Goal: Transaction & Acquisition: Purchase product/service

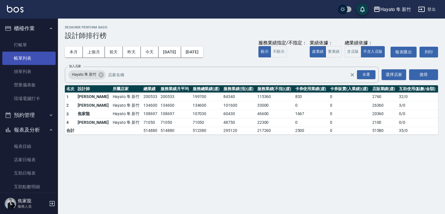
click at [19, 54] on link "帳單列表" at bounding box center [28, 58] width 53 height 13
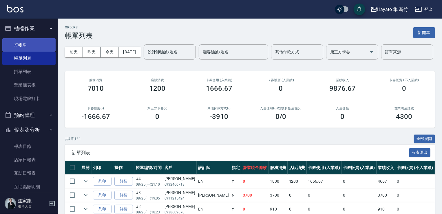
click at [20, 43] on link "打帳單" at bounding box center [28, 44] width 53 height 13
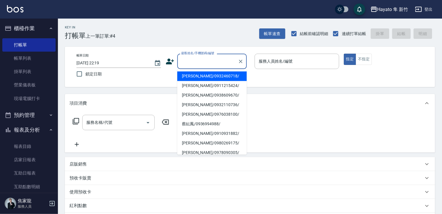
click at [195, 61] on input "顧客姓名/手機號碼/編號" at bounding box center [208, 61] width 56 height 10
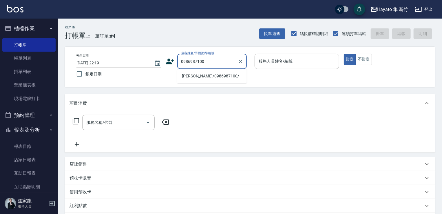
click at [186, 73] on li "[PERSON_NAME]/0986987100/" at bounding box center [212, 76] width 70 height 10
type input "[PERSON_NAME]/0986987100/"
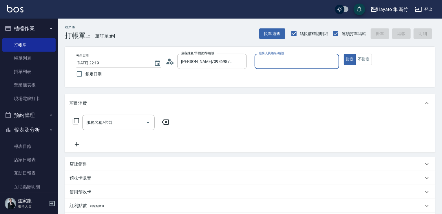
type input "[PERSON_NAME](無代號)"
click at [132, 124] on input "服務名稱/代號" at bounding box center [114, 122] width 59 height 10
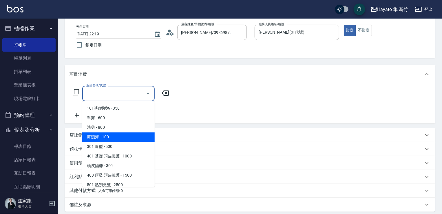
scroll to position [29, 0]
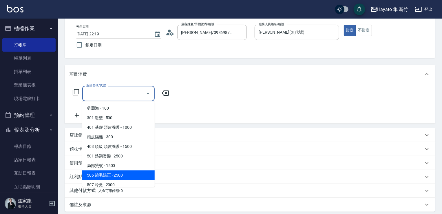
click at [111, 175] on span "506 縮毛矯正 - 2500" at bounding box center [118, 175] width 72 height 10
type input "506 縮毛矯正 (506)"
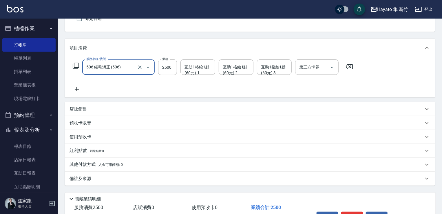
scroll to position [92, 0]
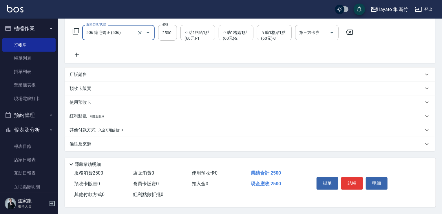
click at [126, 146] on div "備註及來源" at bounding box center [250, 144] width 370 height 14
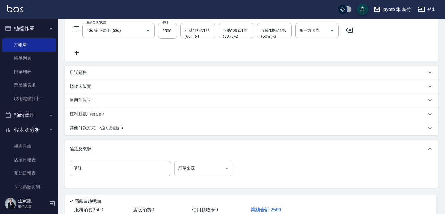
click at [195, 172] on body "Hayato 隼 新竹 登出 櫃檯作業 打帳單 帳單列表 掛單列表 營業儀表板 現場電腦打卡 預約管理 預約管理 報表及分析 報表目錄 店家日報表 互助日報表…" at bounding box center [222, 79] width 445 height 343
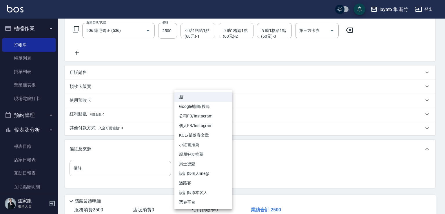
click at [199, 193] on li "設計師原本客人" at bounding box center [204, 193] width 58 height 10
type input "設計師原本客人"
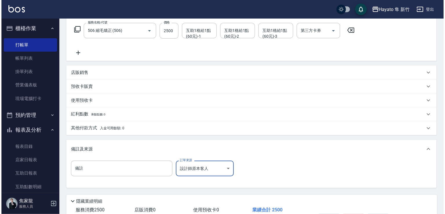
scroll to position [131, 0]
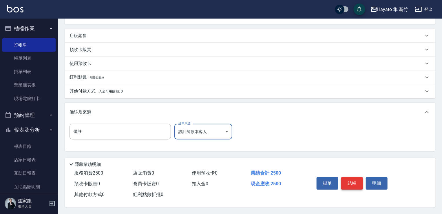
click at [351, 180] on button "結帳" at bounding box center [353, 183] width 22 height 12
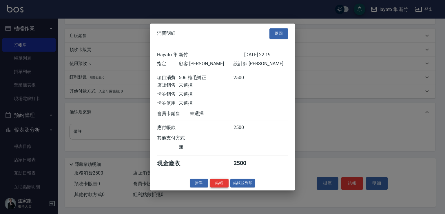
click at [221, 188] on button "結帳" at bounding box center [219, 183] width 19 height 9
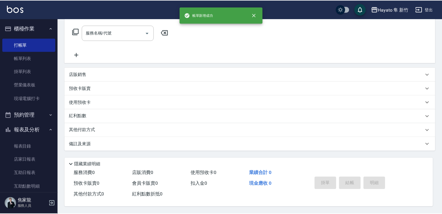
scroll to position [0, 0]
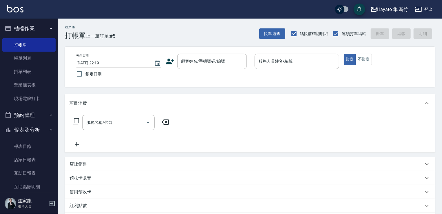
click at [170, 58] on icon at bounding box center [170, 61] width 9 height 9
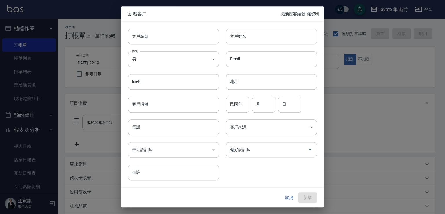
click at [245, 37] on input "客戶姓名" at bounding box center [271, 37] width 91 height 16
click at [257, 27] on div "客戶姓名 [PERSON_NAME] 客戶姓名" at bounding box center [268, 33] width 98 height 23
click at [250, 37] on input "[PERSON_NAME]" at bounding box center [271, 37] width 91 height 16
drag, startPoint x: 234, startPoint y: 34, endPoint x: 241, endPoint y: 55, distance: 22.2
click at [282, 46] on div "客戶編號 客戶編號 客戶姓名 [PERSON_NAME] 客戶姓名 性別 男 [DEMOGRAPHIC_DATA] 性別 Email Email lineId…" at bounding box center [219, 101] width 196 height 159
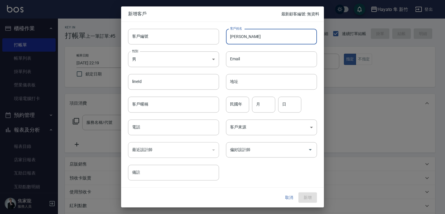
drag, startPoint x: 230, startPoint y: 33, endPoint x: 257, endPoint y: 33, distance: 27.8
click at [257, 33] on input "[PERSON_NAME]" at bounding box center [271, 37] width 91 height 16
type input "[PERSON_NAME]"
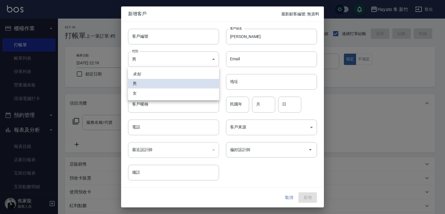
drag, startPoint x: 170, startPoint y: 57, endPoint x: 179, endPoint y: 77, distance: 22.7
click at [173, 57] on body "Hayato 隼 新竹 登出 櫃檯作業 打帳單 帳單列表 掛單列表 營業儀表板 現場電腦打卡 預約管理 預約管理 報表及分析 報表目錄 店家日報表 互助日報表…" at bounding box center [222, 152] width 445 height 304
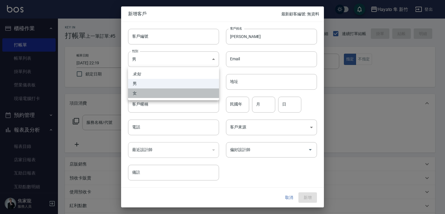
click at [182, 93] on li "女" at bounding box center [173, 93] width 91 height 10
type input "[DEMOGRAPHIC_DATA]"
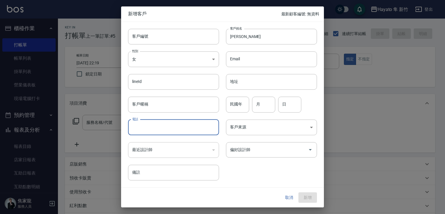
click at [164, 127] on input "電話" at bounding box center [173, 127] width 91 height 16
type input "0989701765"
click at [259, 127] on body "Hayato 隼 新竹 登出 櫃檯作業 打帳單 帳單列表 掛單列表 營業儀表板 現場電腦打卡 預約管理 預約管理 報表及分析 報表目錄 店家日報表 互助日報表…" at bounding box center [222, 152] width 445 height 304
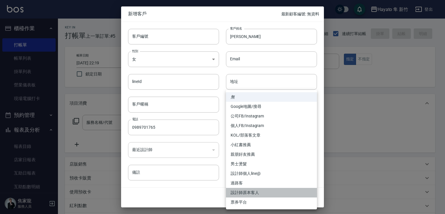
click at [255, 191] on li "設計師原本客人" at bounding box center [271, 193] width 91 height 10
type input "設計師原本客人"
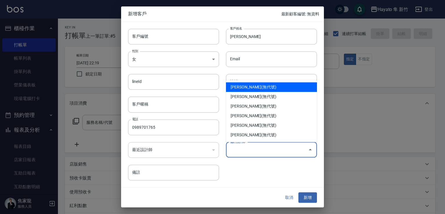
click at [248, 148] on input "偏好設計師" at bounding box center [267, 150] width 77 height 10
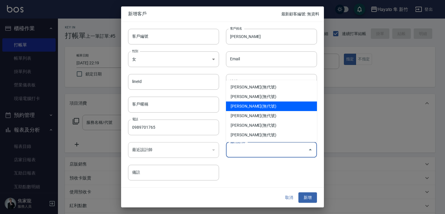
click at [239, 106] on li "[PERSON_NAME](無代號)" at bounding box center [271, 106] width 91 height 10
type input "[PERSON_NAME]"
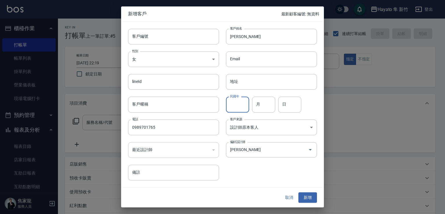
click at [234, 108] on input "民國年" at bounding box center [237, 105] width 23 height 16
type input "56"
click at [266, 101] on input "月" at bounding box center [263, 105] width 23 height 16
type input "7"
click at [291, 101] on input "日" at bounding box center [289, 105] width 23 height 16
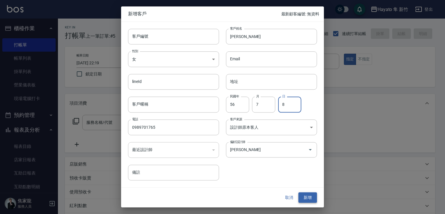
type input "8"
click at [304, 199] on button "新增" at bounding box center [308, 197] width 19 height 11
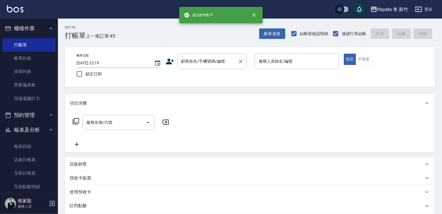
click at [195, 59] on div "顧客姓名/手機號碼/編號 顧客姓名/手機號碼/編號" at bounding box center [212, 61] width 70 height 15
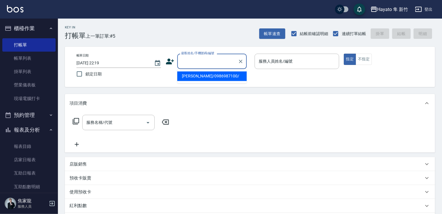
paste input "[PERSON_NAME]"
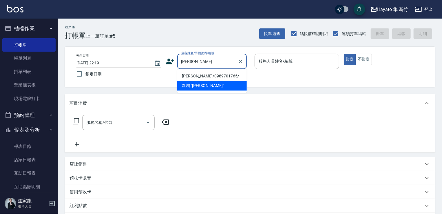
click at [196, 75] on li "[PERSON_NAME]/0989701765/" at bounding box center [212, 76] width 70 height 10
type input "[PERSON_NAME]/0989701765/"
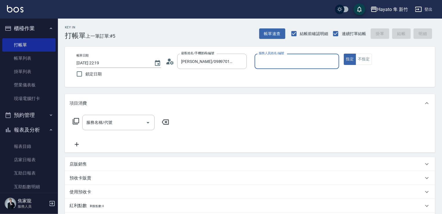
type input "[PERSON_NAME](無代號)"
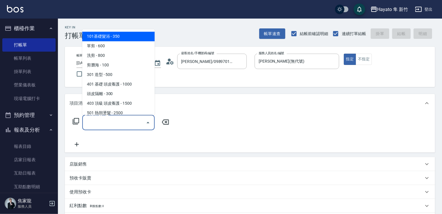
click at [119, 121] on input "服務名稱/代號" at bounding box center [114, 122] width 59 height 10
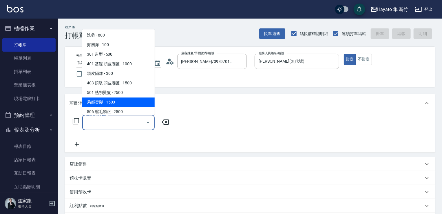
scroll to position [29, 0]
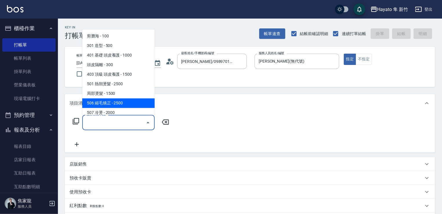
click at [122, 106] on span "506 縮毛矯正 - 2500" at bounding box center [118, 103] width 72 height 10
type input "506 縮毛矯正 (506)"
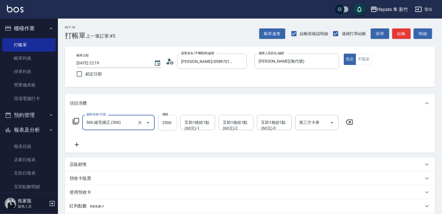
click at [169, 124] on input "2500" at bounding box center [167, 123] width 19 height 16
type input "1980"
click at [81, 142] on icon at bounding box center [77, 144] width 14 height 7
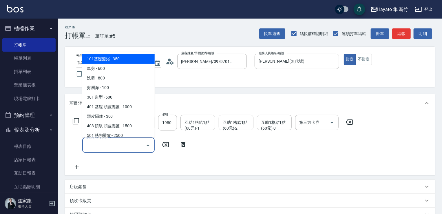
drag, startPoint x: 106, startPoint y: 144, endPoint x: 113, endPoint y: 130, distance: 15.7
click at [110, 135] on body "Hayato 隼 新竹 登出 櫃檯作業 打帳單 帳單列表 掛單列表 營業儀表板 現場電腦打卡 預約管理 預約管理 報表及分析 報表目錄 店家日報表 互助日報表…" at bounding box center [221, 163] width 442 height 326
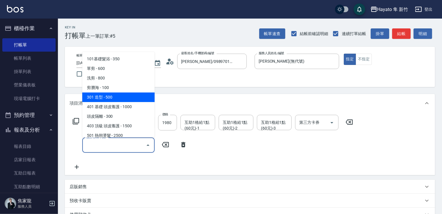
scroll to position [58, 0]
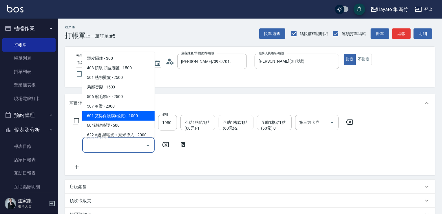
click at [124, 116] on span "601 艾得保護膜(極潤) - 1000" at bounding box center [118, 116] width 72 height 10
type input "601 艾得保護膜(極潤)(601)"
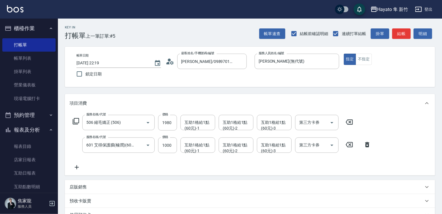
click at [78, 168] on icon at bounding box center [77, 167] width 14 height 7
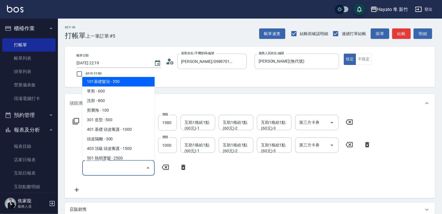
click at [93, 169] on input "服務名稱/代號" at bounding box center [114, 168] width 59 height 10
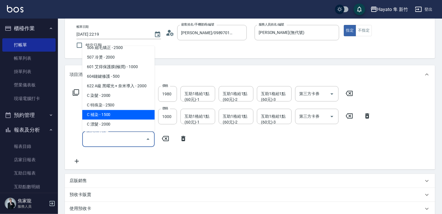
scroll to position [29, 0]
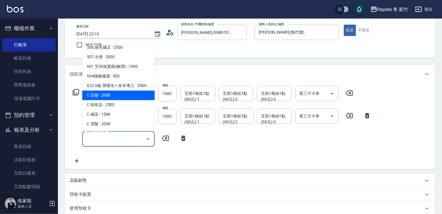
click at [104, 98] on span "C 染髮 - 2000" at bounding box center [118, 95] width 72 height 10
type input "C 染髮(701)"
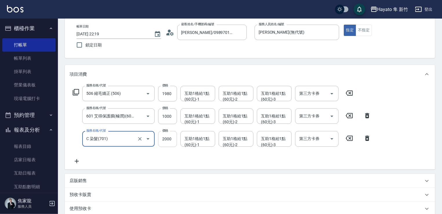
click at [164, 139] on input "2000" at bounding box center [167, 139] width 19 height 16
type input "1800"
click at [126, 163] on div "服務名稱/代號 506 縮毛矯正 (506) 服務名稱/代號 價格 1980 價格 互助1格給1點(60元)-1 互助1格給1點(60元)-1 互助1格給1點…" at bounding box center [222, 125] width 305 height 79
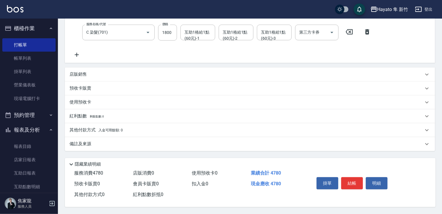
click at [121, 134] on div "其他付款方式 入金可用餘額: 0" at bounding box center [250, 130] width 370 height 14
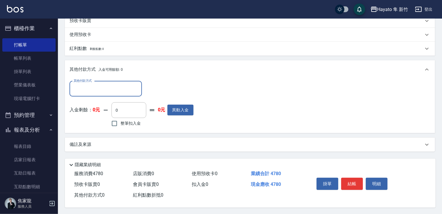
scroll to position [205, 0]
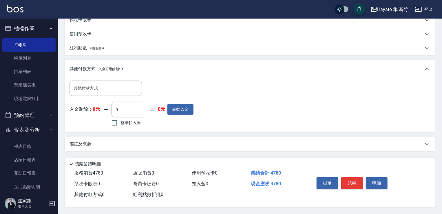
drag, startPoint x: 119, startPoint y: 146, endPoint x: 228, endPoint y: 161, distance: 110.4
click at [120, 145] on div "備註及來源" at bounding box center [250, 144] width 370 height 14
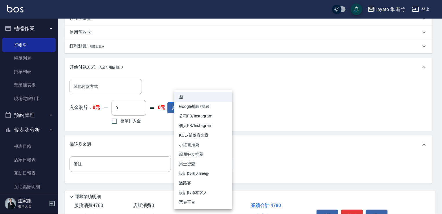
click at [205, 165] on body "Hayato 隼 新竹 登出 櫃檯作業 打帳單 帳單列表 掛單列表 營業儀表板 現場電腦打卡 預約管理 預約管理 報表及分析 報表目錄 店家日報表 互助日報表…" at bounding box center [221, 21] width 442 height 452
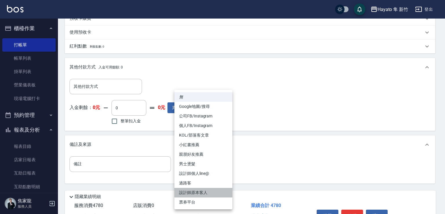
click at [199, 191] on li "設計師原本客人" at bounding box center [204, 193] width 58 height 10
type input "設計師原本客人"
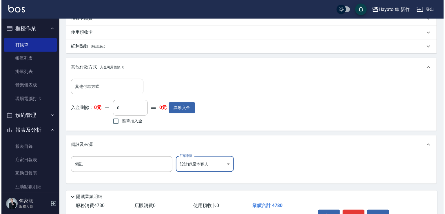
scroll to position [240, 0]
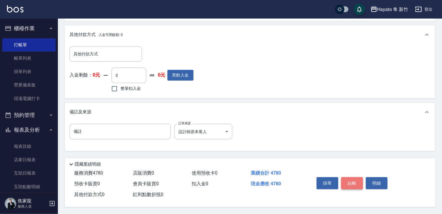
click at [361, 182] on button "結帳" at bounding box center [353, 183] width 22 height 12
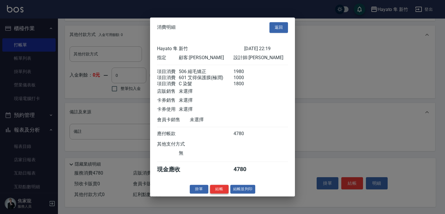
click at [221, 190] on button "結帳" at bounding box center [219, 189] width 19 height 9
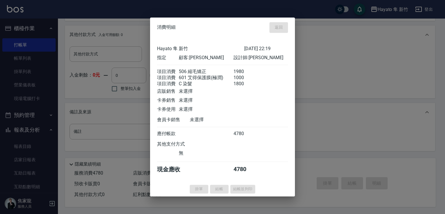
type input "[DATE] 22:21"
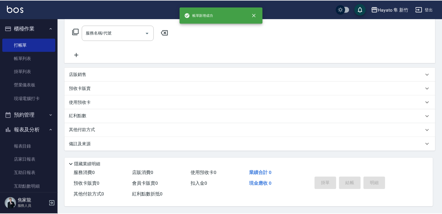
scroll to position [0, 0]
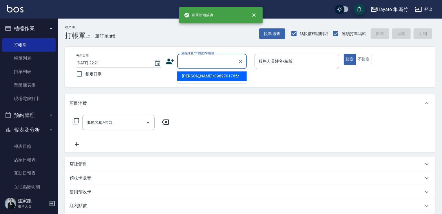
click at [199, 61] on input "顧客姓名/手機號碼/編號" at bounding box center [208, 61] width 56 height 10
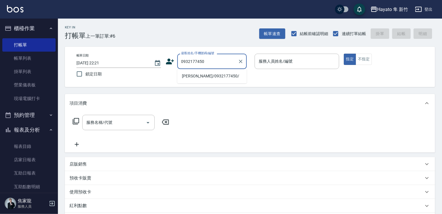
click at [210, 74] on li "[PERSON_NAME]/0932177450/" at bounding box center [212, 76] width 70 height 10
type input "[PERSON_NAME]/0932177450/"
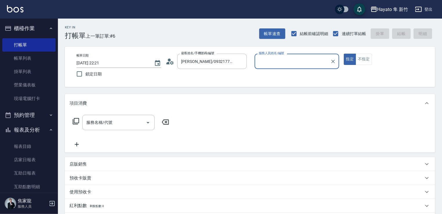
type input "[PERSON_NAME](無代號)"
click at [126, 121] on input "服務名稱/代號" at bounding box center [114, 122] width 59 height 10
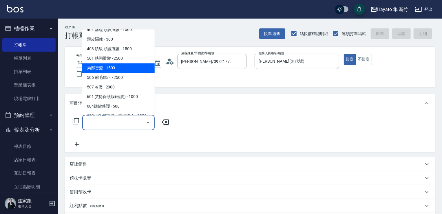
scroll to position [58, 0]
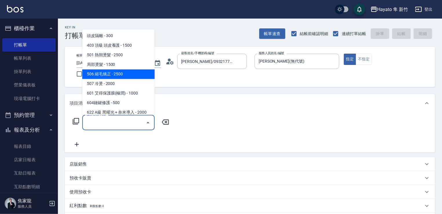
click at [114, 75] on span "506 縮毛矯正 - 2500" at bounding box center [118, 74] width 72 height 10
type input "506 縮毛矯正 (506)"
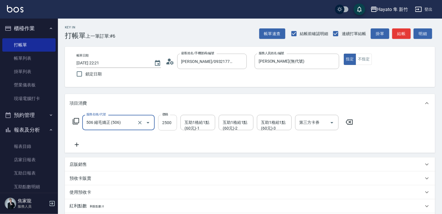
click at [164, 125] on input "2500" at bounding box center [167, 123] width 19 height 16
type input "2980"
click at [157, 138] on div "服務名稱/代號 506 縮毛矯正 (506) 服務名稱/代號 價格 2980 價格 互助1格給1點(60元)-1 互助1格給1點(60元)-1 互助1格給1點…" at bounding box center [213, 131] width 287 height 33
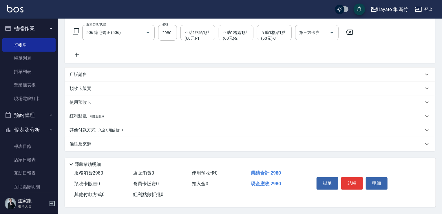
scroll to position [92, 0]
drag, startPoint x: 134, startPoint y: 140, endPoint x: 185, endPoint y: 163, distance: 56.2
click at [135, 141] on div "備註及來源" at bounding box center [247, 144] width 354 height 6
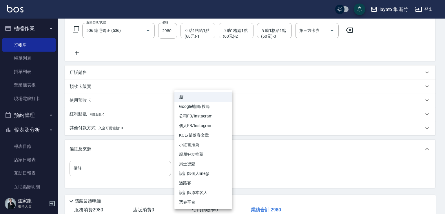
click at [191, 165] on body "Hayato 隼 新竹 登出 櫃檯作業 打帳單 帳單列表 掛單列表 營業儀表板 現場電腦打卡 預約管理 預約管理 報表及分析 報表目錄 店家日報表 互助日報表…" at bounding box center [222, 79] width 445 height 343
click at [201, 193] on li "設計師原本客人" at bounding box center [204, 193] width 58 height 10
type input "設計師原本客人"
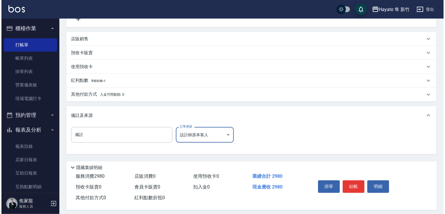
scroll to position [131, 0]
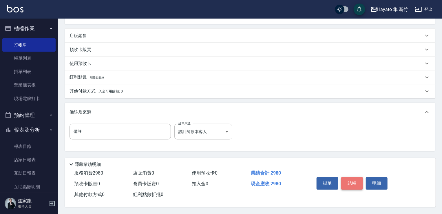
click at [355, 185] on button "結帳" at bounding box center [353, 183] width 22 height 12
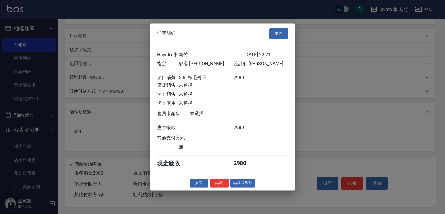
drag, startPoint x: 216, startPoint y: 183, endPoint x: 225, endPoint y: 186, distance: 9.7
click at [219, 183] on button "結帳" at bounding box center [219, 183] width 19 height 9
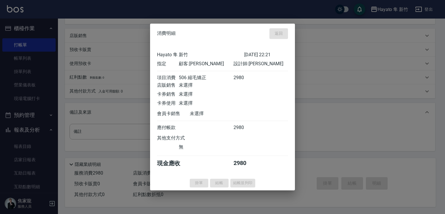
type input "[DATE] 22:22"
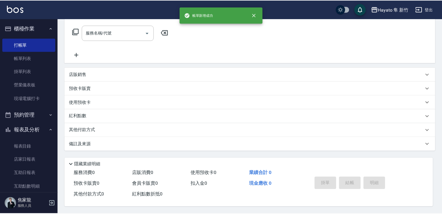
scroll to position [0, 0]
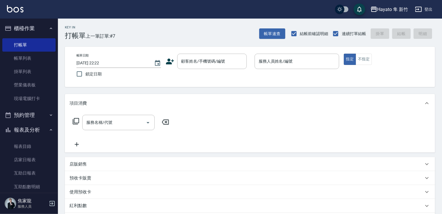
click at [170, 58] on icon at bounding box center [170, 61] width 9 height 9
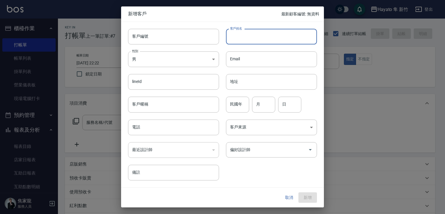
click at [237, 38] on input "客戶姓名" at bounding box center [271, 37] width 91 height 16
type input "ㄐ"
click at [258, 36] on input "[PERSON_NAME]" at bounding box center [271, 37] width 91 height 16
drag, startPoint x: 228, startPoint y: 34, endPoint x: 271, endPoint y: 41, distance: 42.9
click at [271, 41] on input "[PERSON_NAME]" at bounding box center [271, 37] width 91 height 16
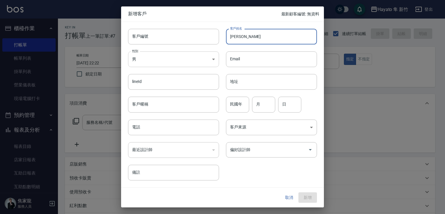
type input "[PERSON_NAME]"
click at [166, 66] on body "Hayato 隼 新竹 登出 櫃檯作業 打帳單 帳單列表 掛單列表 營業儀表板 現場電腦打卡 預約管理 預約管理 報表及分析 報表目錄 店家日報表 互助日報表…" at bounding box center [222, 152] width 445 height 304
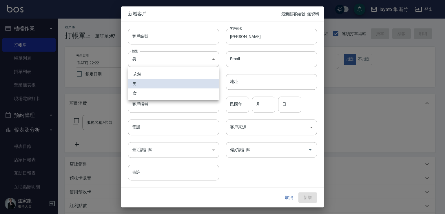
drag, startPoint x: 179, startPoint y: 92, endPoint x: 183, endPoint y: 97, distance: 6.1
click at [179, 94] on li "女" at bounding box center [173, 93] width 91 height 10
type input "[DEMOGRAPHIC_DATA]"
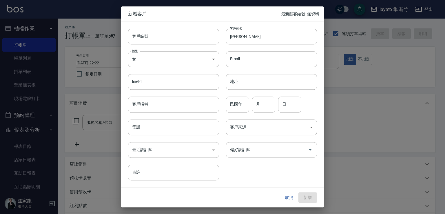
click at [183, 126] on input "電話" at bounding box center [173, 127] width 91 height 16
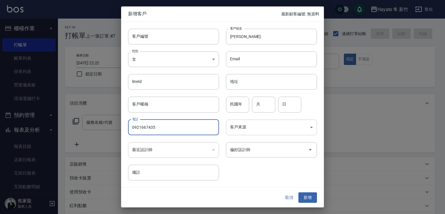
type input "0921667435"
click at [250, 126] on body "Hayato 隼 新竹 登出 櫃檯作業 打帳單 帳單列表 掛單列表 營業儀表板 現場電腦打卡 預約管理 預約管理 報表及分析 報表目錄 店家日報表 互助日報表…" at bounding box center [222, 152] width 445 height 304
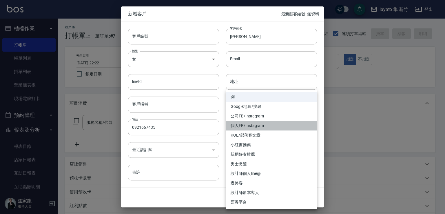
click at [242, 126] on li "個人FB/Instagram" at bounding box center [271, 126] width 91 height 10
type input "個人FB/Instagram"
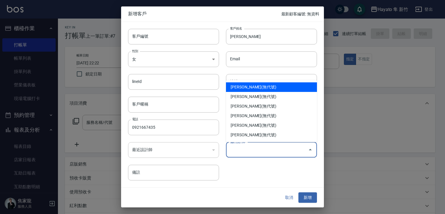
click at [251, 152] on input "偏好設計師" at bounding box center [267, 150] width 77 height 10
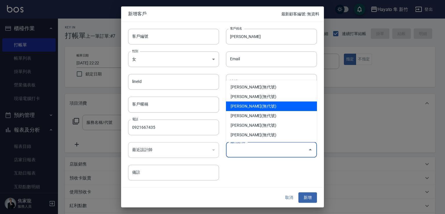
click at [246, 102] on li "[PERSON_NAME](無代號)" at bounding box center [271, 106] width 91 height 10
type input "[PERSON_NAME]"
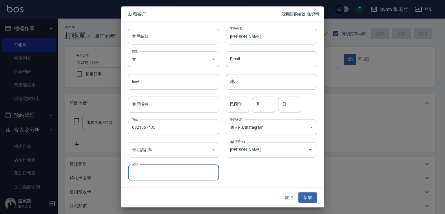
click at [239, 102] on input "民國年" at bounding box center [237, 105] width 23 height 16
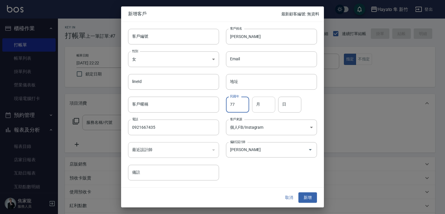
type input "77"
click at [261, 103] on input "月" at bounding box center [263, 105] width 23 height 16
type input "6"
click at [300, 103] on input "日" at bounding box center [289, 105] width 23 height 16
type input "4"
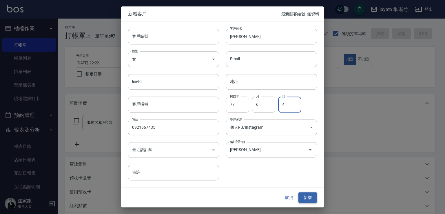
click at [302, 195] on button "新增" at bounding box center [308, 197] width 19 height 11
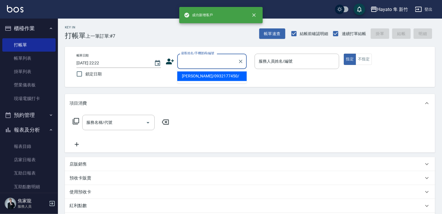
click at [182, 57] on input "顧客姓名/手機號碼/編號" at bounding box center [208, 61] width 56 height 10
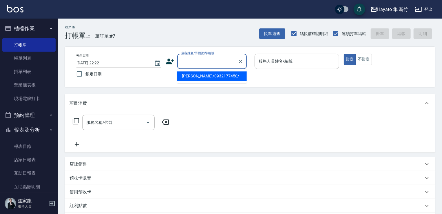
paste input "[PERSON_NAME]"
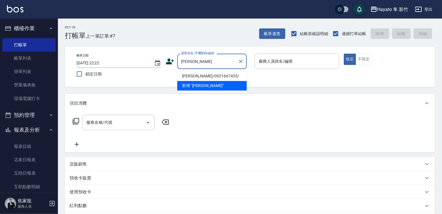
click at [215, 73] on li "[PERSON_NAME]/0921667435/" at bounding box center [212, 76] width 70 height 10
type input "[PERSON_NAME]/0921667435/"
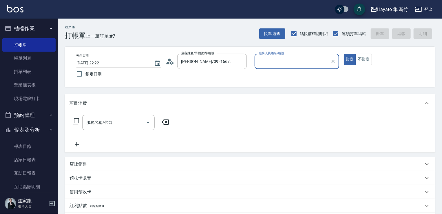
type input "[PERSON_NAME](無代號)"
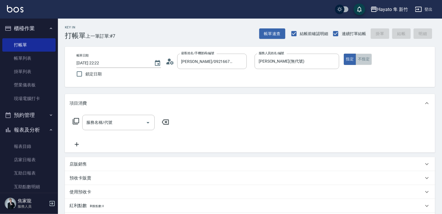
click at [370, 56] on button "不指定" at bounding box center [364, 59] width 16 height 11
click at [103, 116] on div "服務名稱/代號" at bounding box center [118, 122] width 72 height 15
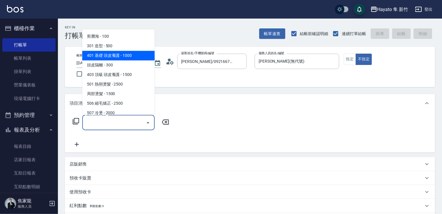
scroll to position [58, 0]
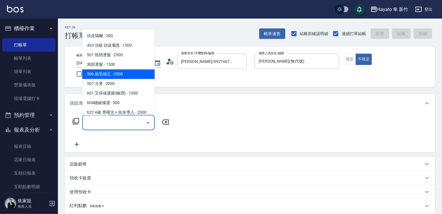
click at [114, 72] on span "506 縮毛矯正 - 2500" at bounding box center [118, 74] width 72 height 10
type input "506 縮毛矯正 (506)"
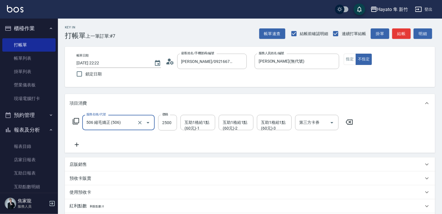
click at [168, 116] on label "價格" at bounding box center [165, 114] width 6 height 4
click at [168, 116] on input "2500" at bounding box center [167, 123] width 19 height 16
type input "1980"
click at [122, 135] on div "服務名稱/代號 506 縮毛矯正 (506) 服務名稱/代號 價格 1980 價格 互助1格給1點(60元)-1 互助1格給1點(60元)-1 互助1格給1點…" at bounding box center [213, 131] width 287 height 33
click at [74, 140] on div "服務名稱/代號 506 縮毛矯正 (506) 服務名稱/代號 價格 1980 價格 互助1格給1點(60元)-1 互助1格給1點(60元)-1 互助1格給1點…" at bounding box center [213, 131] width 287 height 33
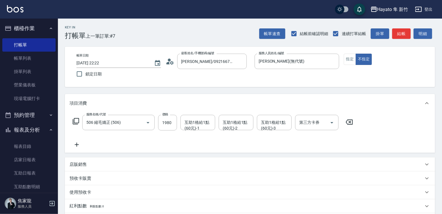
click at [80, 143] on icon at bounding box center [77, 144] width 14 height 7
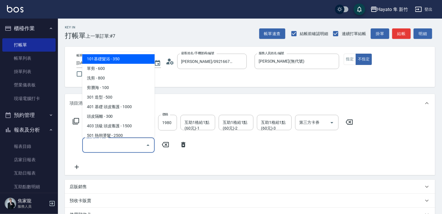
drag, startPoint x: 87, startPoint y: 143, endPoint x: 98, endPoint y: 136, distance: 13.0
click at [89, 143] on input "服務名稱/代號" at bounding box center [114, 145] width 59 height 10
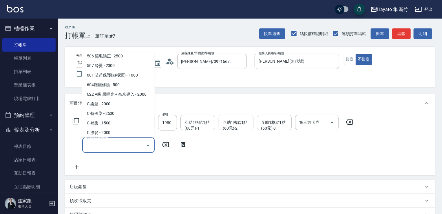
scroll to position [101, 0]
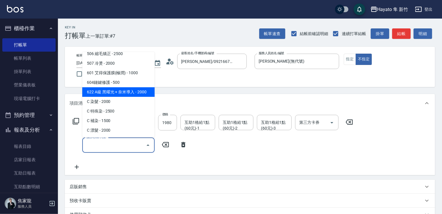
click at [124, 88] on span "622 A級 黑曜光 + 奈米導入 - 2000" at bounding box center [118, 92] width 72 height 10
type input "622 A級 黑曜光 + 奈米導入(622)"
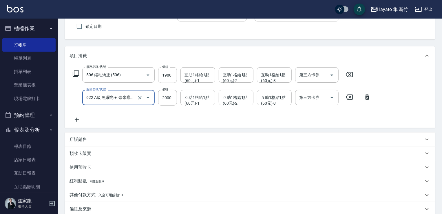
scroll to position [115, 0]
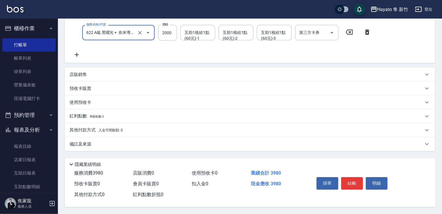
click at [154, 145] on div "備註及來源" at bounding box center [247, 144] width 354 height 6
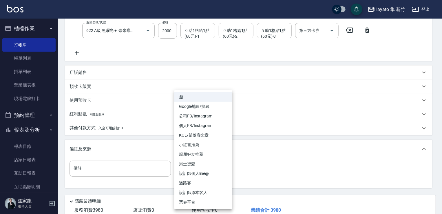
click at [206, 170] on body "Hayato 隼 新竹 登出 櫃檯作業 打帳單 帳單列表 掛單列表 營業儀表板 現場電腦打卡 預約管理 預約管理 報表及分析 報表目錄 店家日報表 互助日報表…" at bounding box center [221, 68] width 442 height 366
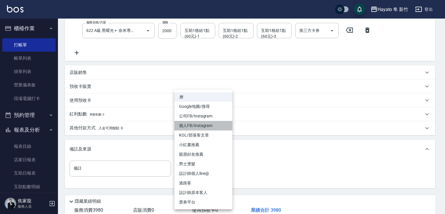
click at [206, 128] on li "個人FB/Instagram" at bounding box center [204, 126] width 58 height 10
type input "個人FB/Instagram"
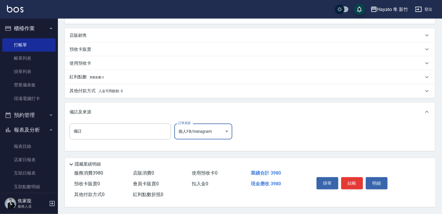
scroll to position [153, 0]
click at [95, 79] on div "紅利點數 剩餘點數: 0" at bounding box center [250, 77] width 370 height 14
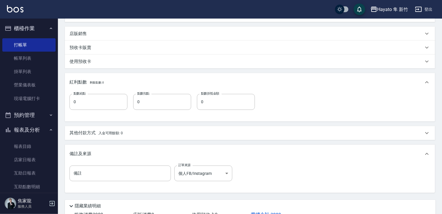
click at [92, 131] on p "其他付款方式 入金可用餘額: 0" at bounding box center [96, 133] width 53 height 6
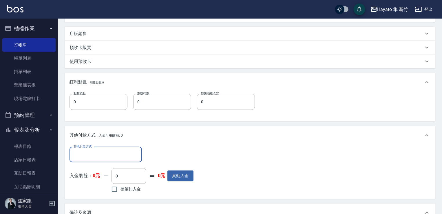
scroll to position [0, 0]
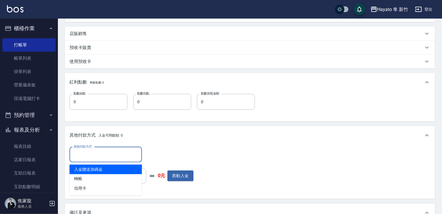
click at [95, 151] on input "其他付款方式" at bounding box center [105, 155] width 67 height 10
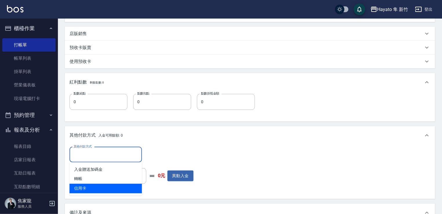
click at [96, 187] on span "信用卡" at bounding box center [106, 189] width 72 height 10
type input "信用卡"
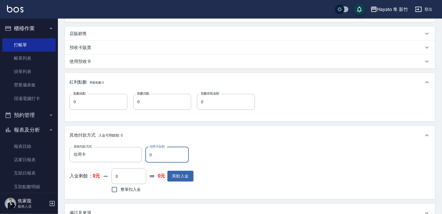
click at [164, 148] on input "0" at bounding box center [167, 155] width 43 height 16
type input "3980"
click at [203, 148] on div "其他付款方式 信用卡 其他付款方式 信用卡金額 3980 信用卡金額 入金剩餘： 0元 0 ​ 整筆扣入金 0元 異動入金" at bounding box center [250, 171] width 361 height 48
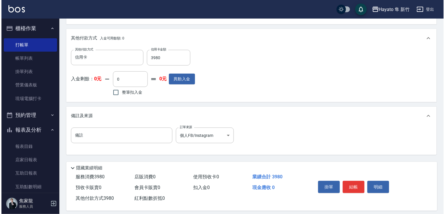
scroll to position [256, 0]
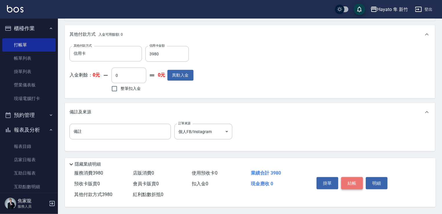
click at [354, 177] on button "結帳" at bounding box center [353, 183] width 22 height 12
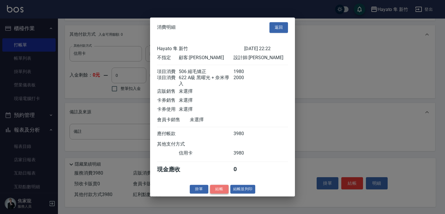
click at [221, 192] on button "結帳" at bounding box center [219, 189] width 19 height 9
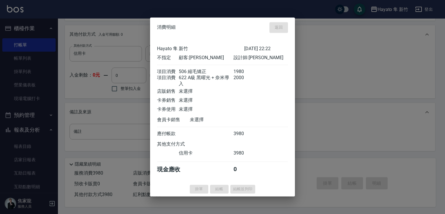
type input "[DATE] 22:23"
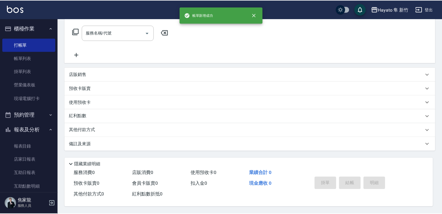
scroll to position [0, 0]
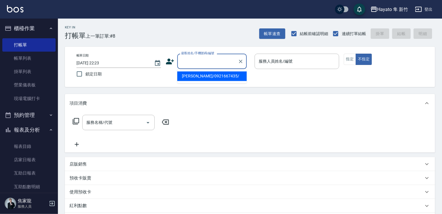
click at [215, 66] on input "顧客姓名/手機號碼/編號" at bounding box center [208, 61] width 56 height 10
click at [198, 73] on li "[PERSON_NAME]鈅/0928062515/" at bounding box center [212, 79] width 70 height 16
type input "[PERSON_NAME]鈅/0928062515/"
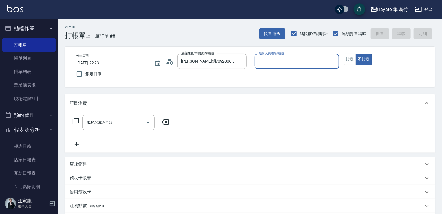
type input "[PERSON_NAME](無代號)"
drag, startPoint x: 354, startPoint y: 63, endPoint x: 328, endPoint y: 70, distance: 26.4
click at [348, 63] on button "指定" at bounding box center [350, 59] width 12 height 11
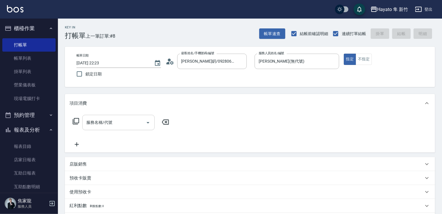
click at [110, 129] on div "服務名稱/代號" at bounding box center [118, 122] width 72 height 15
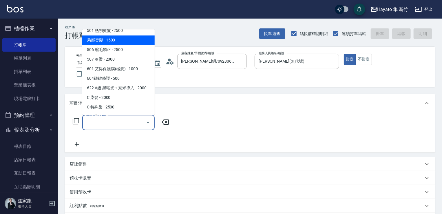
scroll to position [87, 0]
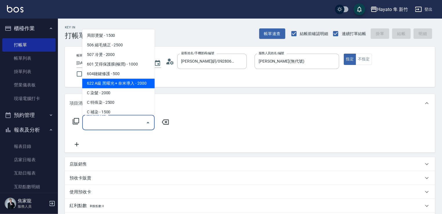
click at [114, 83] on span "622 A級 黑曜光 + 奈米導入 - 2000" at bounding box center [118, 84] width 72 height 10
type input "622 A級 黑曜光 + 奈米導入(622)"
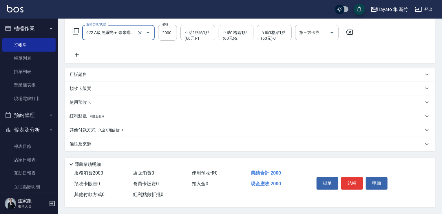
scroll to position [92, 0]
click at [103, 143] on div "備註及來源" at bounding box center [247, 144] width 354 height 6
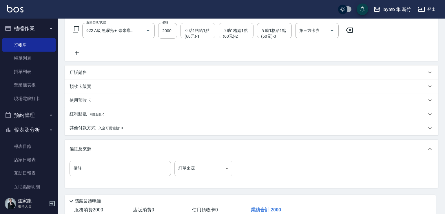
click at [193, 170] on body "Hayato 隼 新竹 登出 櫃檯作業 打帳單 帳單列表 掛單列表 營業儀表板 現場電腦打卡 預約管理 預約管理 報表及分析 報表目錄 店家日報表 互助日報表…" at bounding box center [222, 79] width 445 height 343
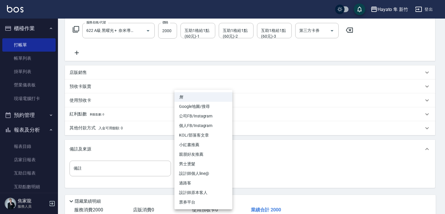
click at [199, 193] on li "設計師原本客人" at bounding box center [204, 193] width 58 height 10
type input "設計師原本客人"
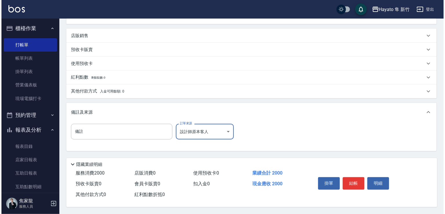
scroll to position [131, 0]
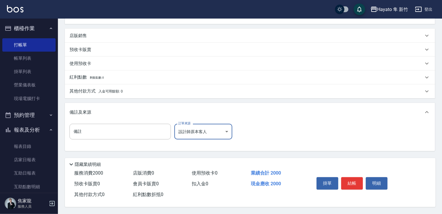
click at [355, 177] on button "結帳" at bounding box center [353, 183] width 22 height 12
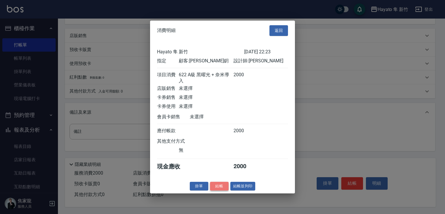
drag, startPoint x: 214, startPoint y: 186, endPoint x: 218, endPoint y: 186, distance: 3.5
click at [216, 186] on button "結帳" at bounding box center [219, 185] width 19 height 9
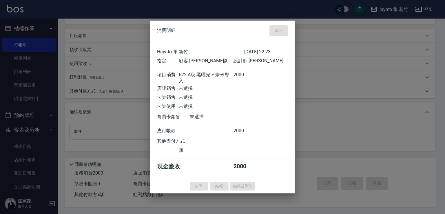
type input "[DATE] 22:24"
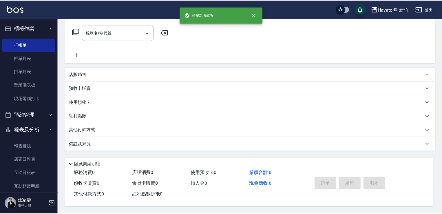
scroll to position [0, 0]
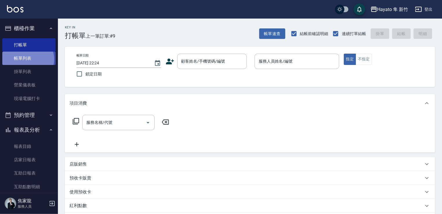
click at [27, 59] on link "帳單列表" at bounding box center [28, 58] width 53 height 13
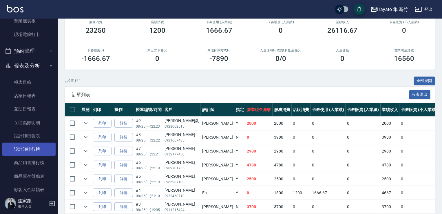
scroll to position [87, 0]
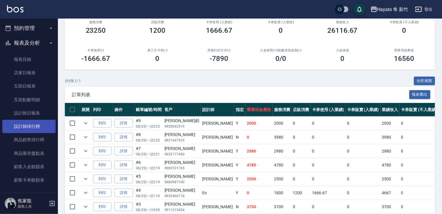
click at [30, 123] on link "設計師排行榜" at bounding box center [28, 126] width 53 height 13
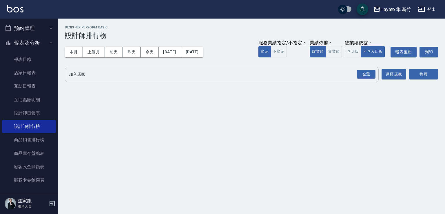
click at [358, 69] on div "全選" at bounding box center [366, 74] width 20 height 15
click at [362, 71] on div "全選" at bounding box center [366, 74] width 19 height 9
click at [422, 76] on button "搜尋" at bounding box center [423, 74] width 29 height 11
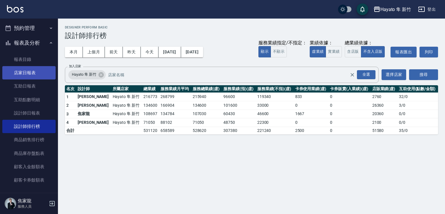
click at [20, 75] on link "店家日報表" at bounding box center [28, 72] width 53 height 13
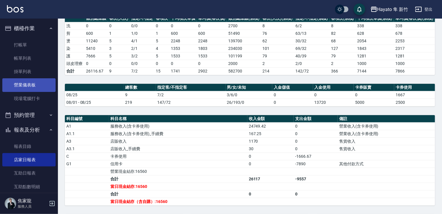
click at [27, 81] on link "營業儀表板" at bounding box center [28, 84] width 53 height 13
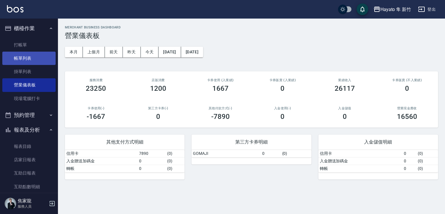
click at [29, 57] on link "帳單列表" at bounding box center [28, 58] width 53 height 13
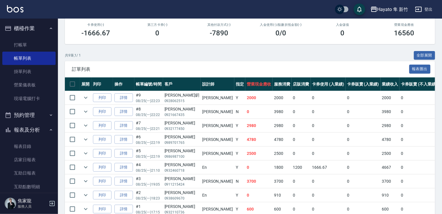
scroll to position [87, 0]
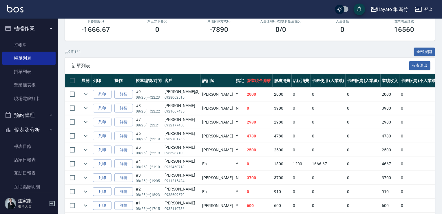
click at [165, 95] on div "[PERSON_NAME]鈅" at bounding box center [182, 92] width 35 height 6
click at [126, 99] on link "詳情" at bounding box center [124, 94] width 19 height 9
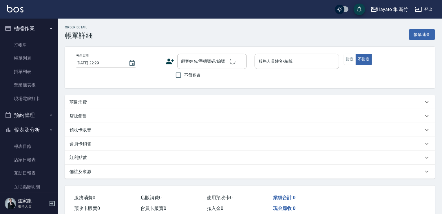
type input "[DATE] 22:23"
type input "[PERSON_NAME](無代號)"
type input "設計師原本客人"
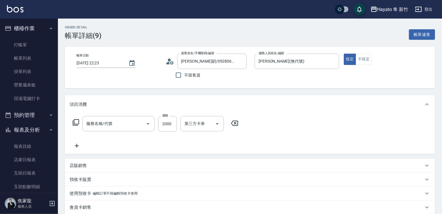
type input "[PERSON_NAME]鈅/0928062515/"
type input "622 A級 黑曜光 + 奈米導入(622)"
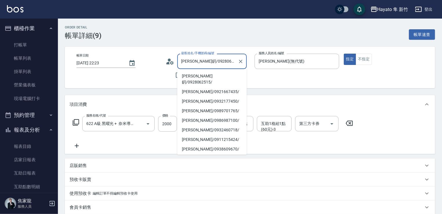
drag, startPoint x: 181, startPoint y: 63, endPoint x: 230, endPoint y: 65, distance: 49.6
click at [230, 65] on input "[PERSON_NAME]鈅/0928062515/" at bounding box center [208, 61] width 56 height 10
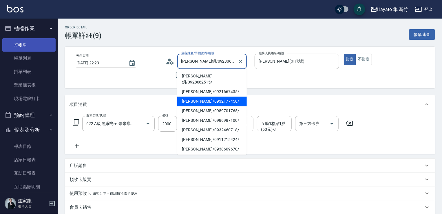
click at [25, 50] on link "打帳單" at bounding box center [28, 44] width 53 height 13
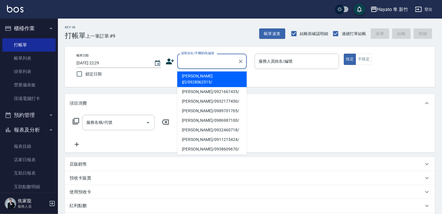
click at [220, 59] on input "顧客姓名/手機號碼/編號" at bounding box center [208, 61] width 56 height 10
click at [213, 75] on li "[PERSON_NAME]鈅/0928062515/" at bounding box center [212, 79] width 70 height 16
type input "[PERSON_NAME]鈅/0928062515/"
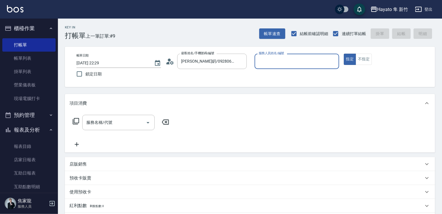
type input "[PERSON_NAME](無代號)"
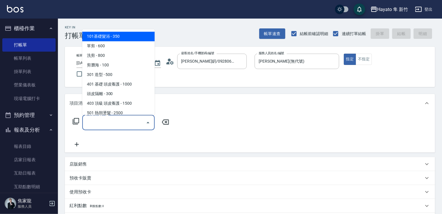
click at [119, 126] on input "服務名稱/代號" at bounding box center [114, 122] width 59 height 10
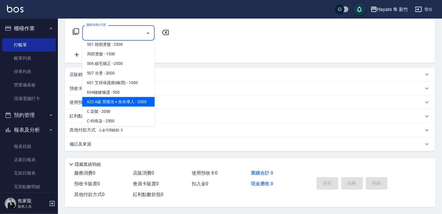
scroll to position [87, 0]
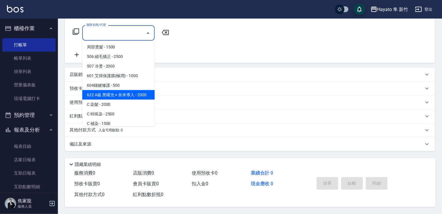
click at [122, 93] on span "622 A級 黑曜光 + 奈米導入 - 2000" at bounding box center [118, 95] width 72 height 10
type input "622 A級 黑曜光 + 奈米導入(622)"
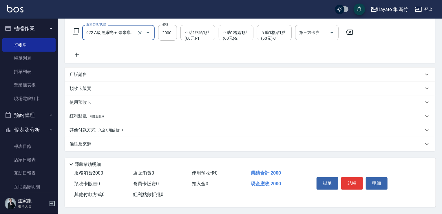
scroll to position [92, 0]
click at [122, 143] on div "備註及來源" at bounding box center [247, 144] width 354 height 6
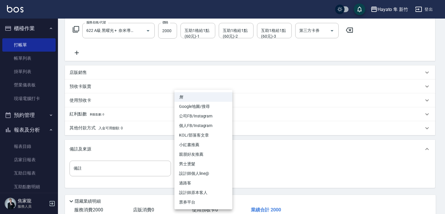
click at [202, 171] on body "Hayato 隼 新竹 登出 櫃檯作業 打帳單 帳單列表 掛單列表 營業儀表板 現場電腦打卡 預約管理 預約管理 報表及分析 報表目錄 店家日報表 互助日報表…" at bounding box center [222, 79] width 445 height 343
click at [215, 189] on li "設計師原本客人" at bounding box center [204, 193] width 58 height 10
type input "設計師原本客人"
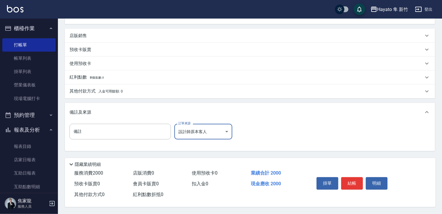
scroll to position [131, 0]
click at [103, 84] on div "其他付款方式 入金可用餘額: 0" at bounding box center [250, 91] width 370 height 14
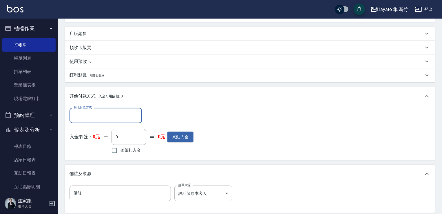
scroll to position [0, 0]
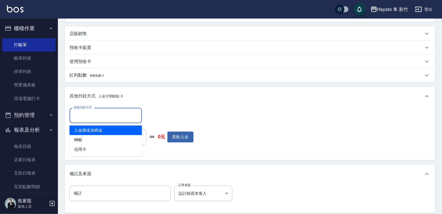
click at [111, 116] on input "其他付款方式" at bounding box center [105, 115] width 67 height 10
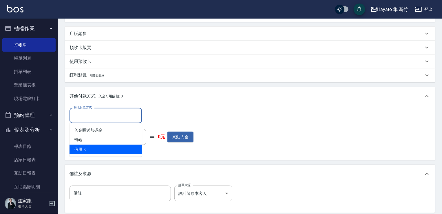
click at [104, 150] on span "信用卡" at bounding box center [106, 150] width 72 height 10
type input "信用卡"
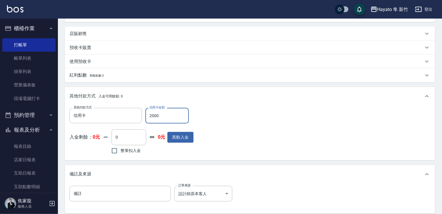
type input "2000"
click at [240, 125] on div "其他付款方式 信用卡 其他付款方式 信用卡金額 2000 信用卡金額 入金剩餘： 0元 0 ​ 整筆扣入金 0元 異動入金" at bounding box center [250, 132] width 361 height 48
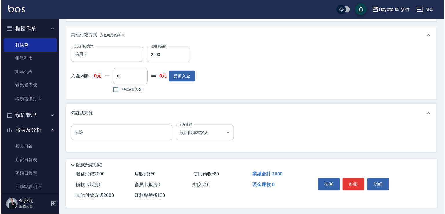
scroll to position [195, 0]
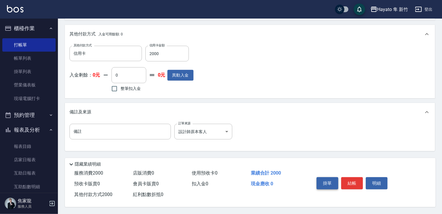
drag, startPoint x: 351, startPoint y: 182, endPoint x: 330, endPoint y: 185, distance: 21.0
click at [350, 182] on button "結帳" at bounding box center [353, 183] width 22 height 12
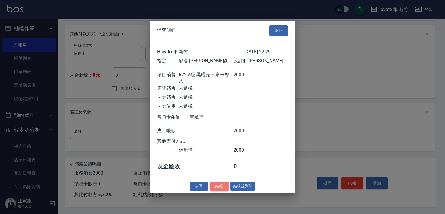
click at [221, 186] on button "結帳" at bounding box center [219, 185] width 19 height 9
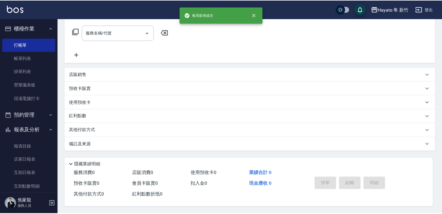
scroll to position [0, 0]
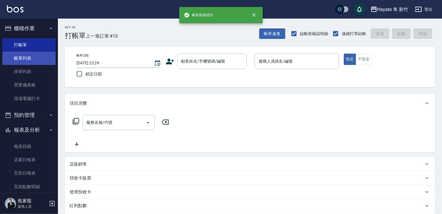
click at [16, 58] on link "帳單列表" at bounding box center [28, 58] width 53 height 13
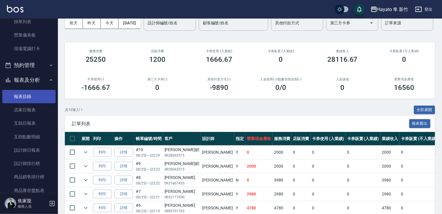
scroll to position [58, 0]
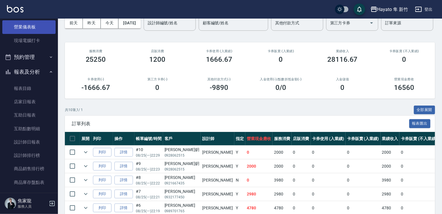
click at [28, 26] on link "營業儀表板" at bounding box center [28, 26] width 53 height 13
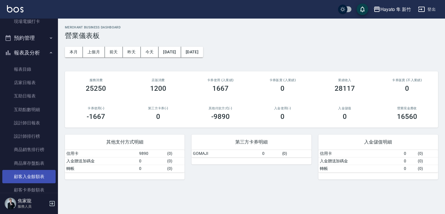
scroll to position [87, 0]
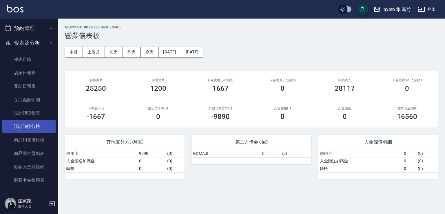
click at [22, 122] on link "設計師排行榜" at bounding box center [28, 126] width 53 height 13
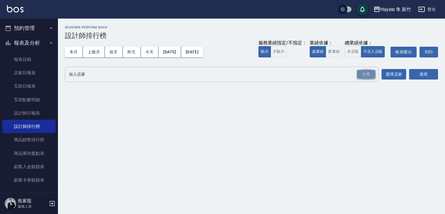
click at [369, 71] on div "全選" at bounding box center [366, 74] width 19 height 9
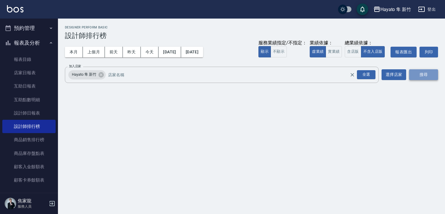
click at [416, 74] on button "搜尋" at bounding box center [423, 74] width 29 height 11
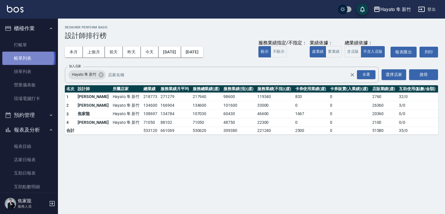
click at [26, 58] on link "帳單列表" at bounding box center [28, 58] width 53 height 13
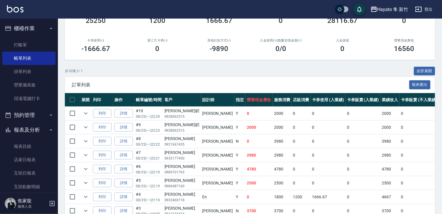
scroll to position [58, 0]
